Goal: Task Accomplishment & Management: Manage account settings

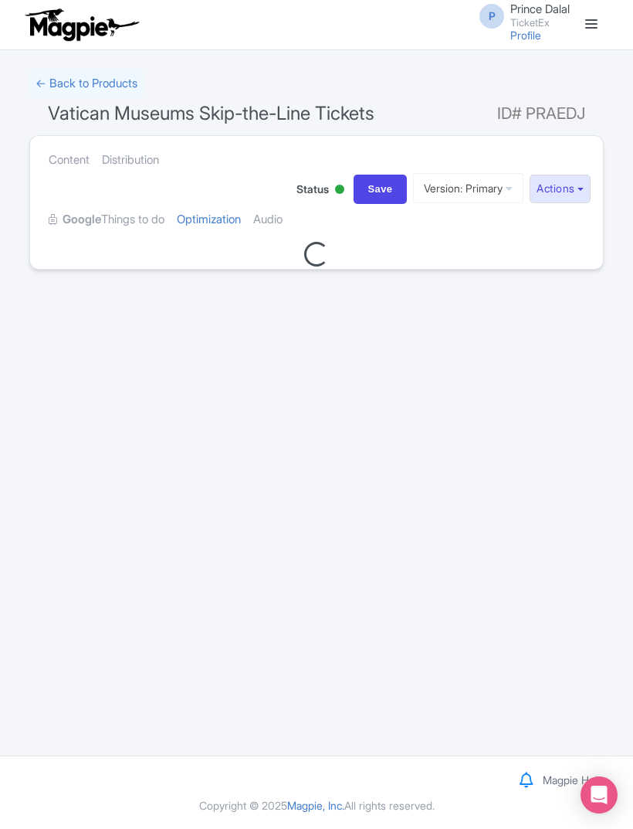
click at [113, 78] on link "← Back to Products" at bounding box center [86, 84] width 114 height 30
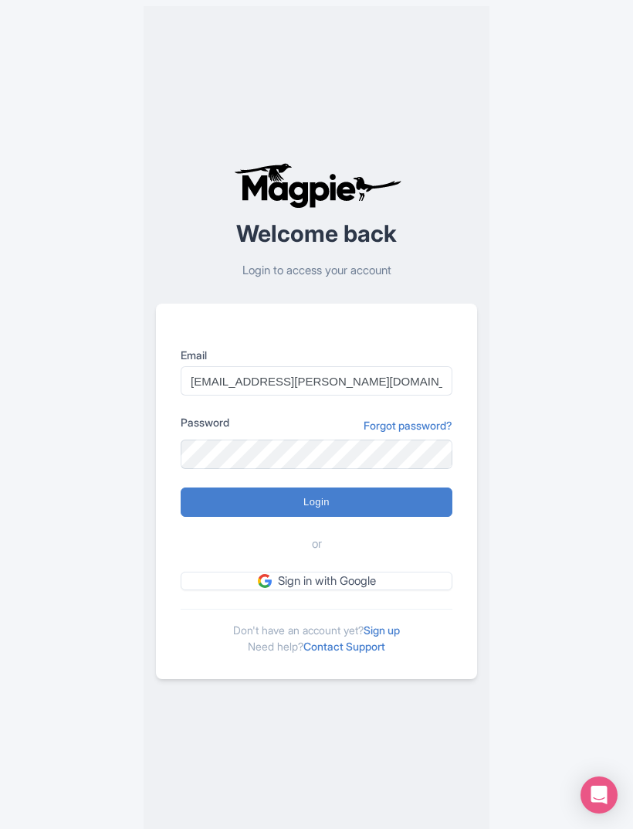
type input "[EMAIL_ADDRESS][PERSON_NAME][DOMAIN_NAME]"
click at [351, 517] on input "Login" at bounding box center [317, 501] width 272 height 29
type input "Logging in..."
click at [245, 517] on input "Login" at bounding box center [317, 501] width 272 height 29
type input "Logging in..."
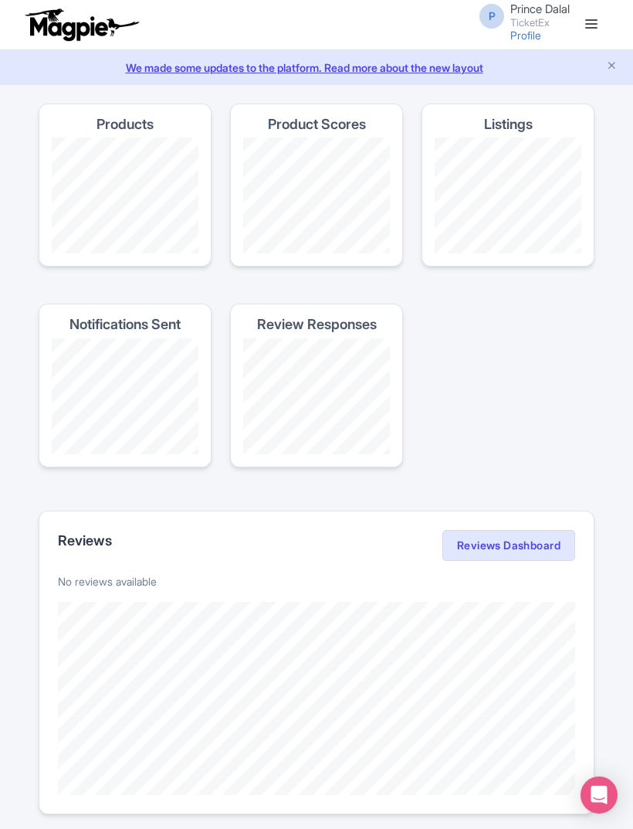
click at [595, 11] on div "P Prince Dalal TicketEx Profile Users Settings Sign out" at bounding box center [316, 24] width 575 height 43
click at [592, 17] on link at bounding box center [591, 24] width 25 height 25
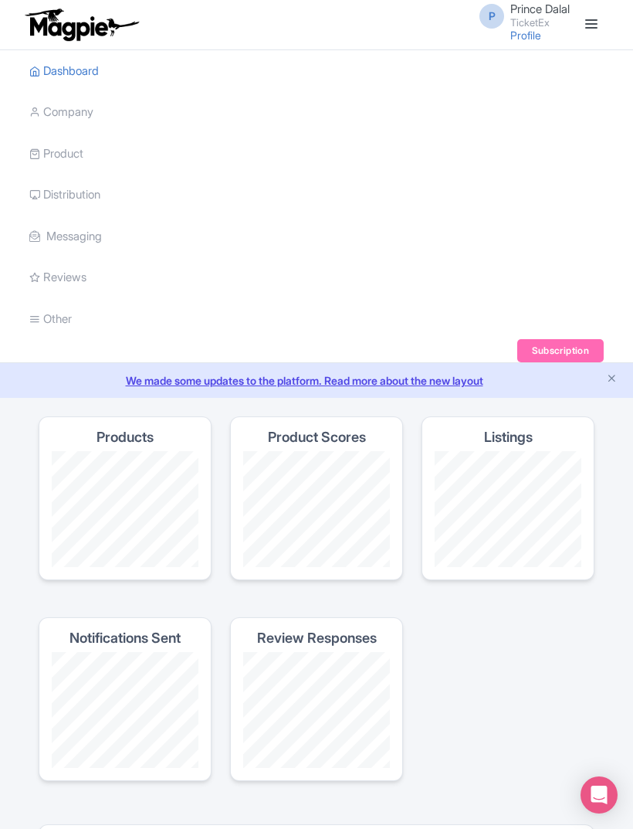
click at [0, 0] on link "My Products" at bounding box center [0, 0] width 0 height 0
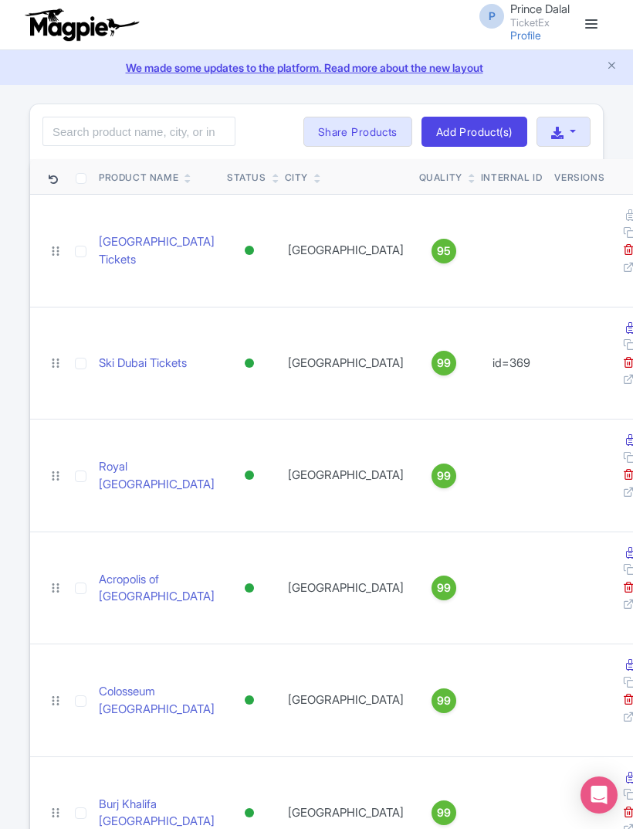
click at [593, 20] on link at bounding box center [591, 24] width 25 height 25
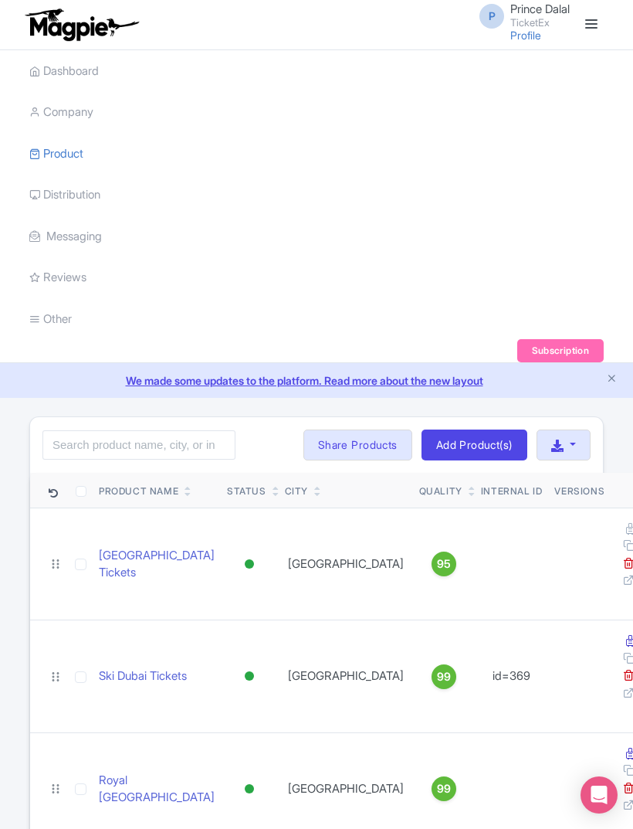
click at [0, 0] on link "Product Listings" at bounding box center [0, 0] width 0 height 0
click at [513, 25] on small "TicketEx" at bounding box center [540, 23] width 59 height 10
click at [465, 118] on link "Sign out" at bounding box center [496, 121] width 147 height 24
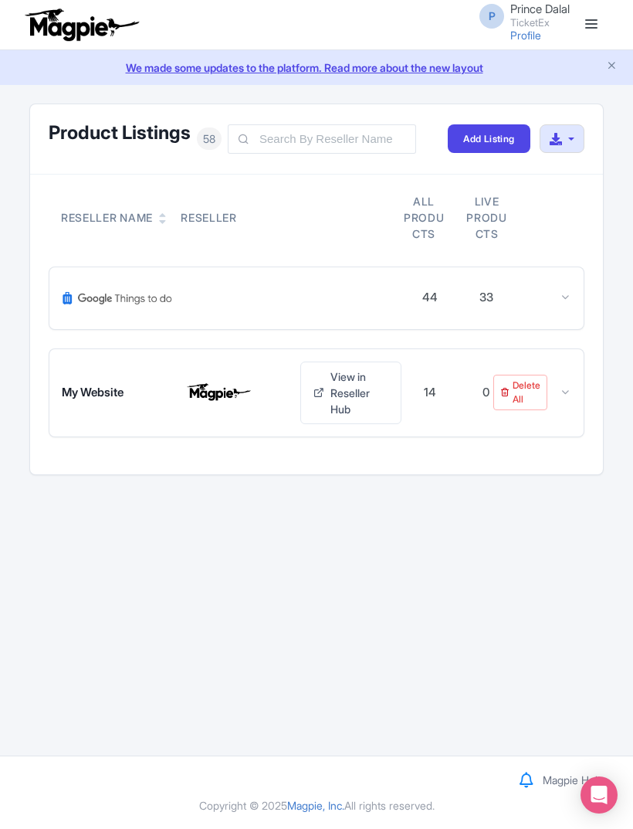
click at [580, 291] on div "44 33" at bounding box center [316, 298] width 535 height 62
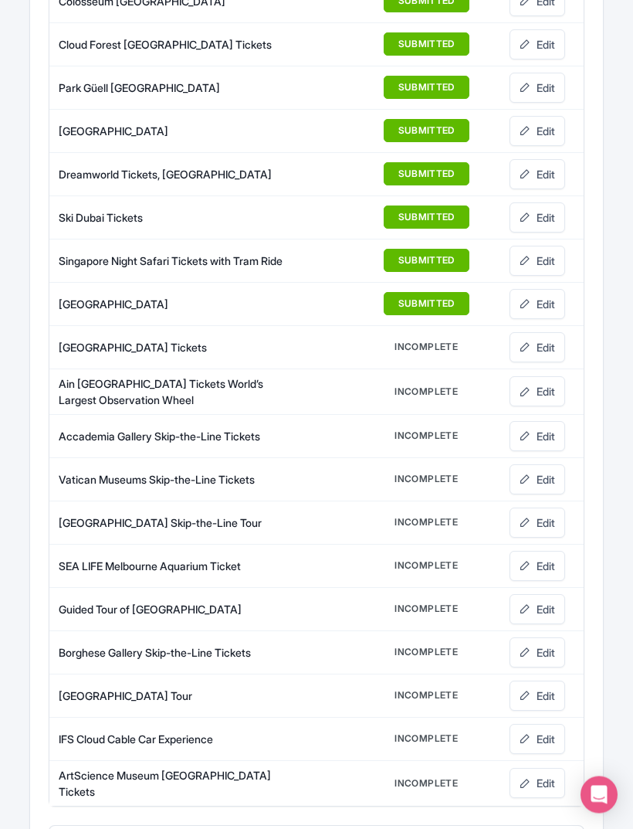
scroll to position [1631, 0]
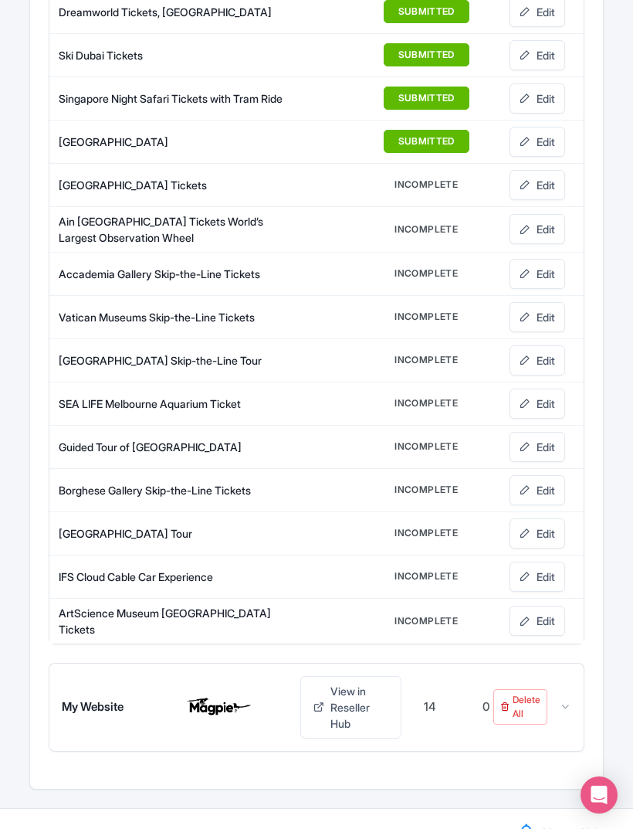
click at [342, 700] on link "View in Reseller Hub" at bounding box center [350, 707] width 101 height 63
